Goal: Go to known website: Access a specific website the user already knows

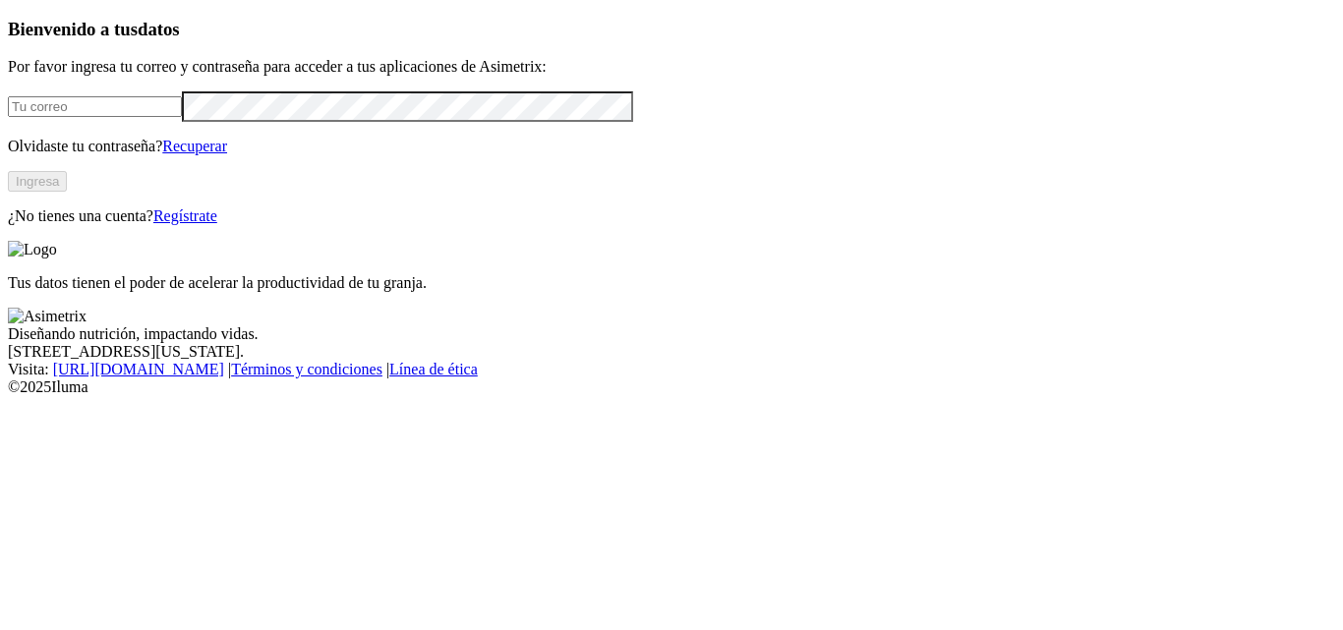
type input "[PERSON_NAME][EMAIL_ADDRESS][DOMAIN_NAME]"
click at [67, 192] on button "Ingresa" at bounding box center [37, 181] width 59 height 21
